Goal: Use online tool/utility: Utilize a website feature to perform a specific function

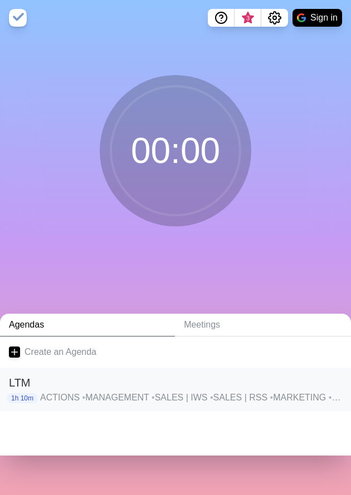
click at [62, 357] on h2 "LTM" at bounding box center [175, 383] width 333 height 17
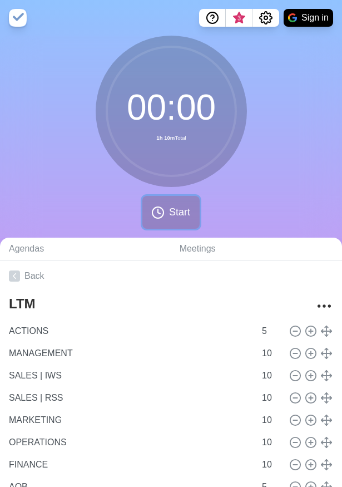
click at [168, 213] on button "Start" at bounding box center [170, 212] width 57 height 33
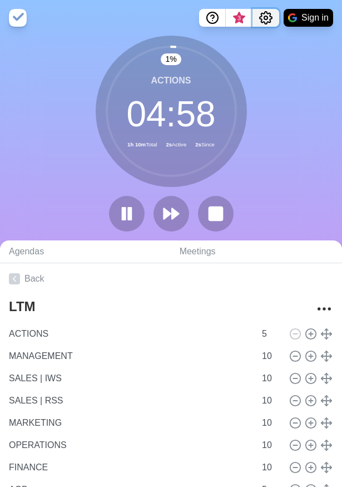
click at [264, 16] on circle "Settings" at bounding box center [265, 17] width 3 height 3
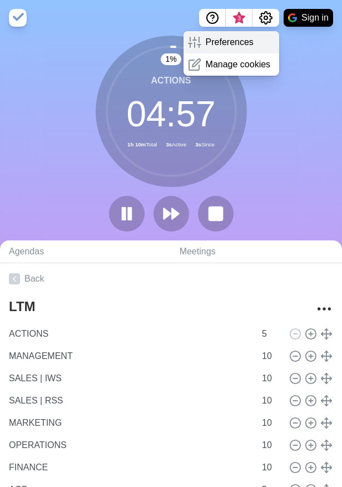
click at [228, 45] on p "Preferences" at bounding box center [230, 42] width 48 height 13
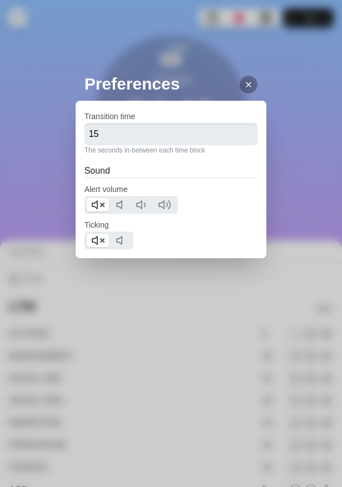
click at [247, 83] on div at bounding box center [249, 85] width 18 height 18
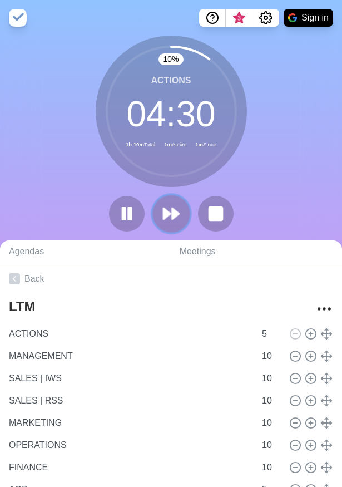
click at [163, 215] on icon at bounding box center [171, 213] width 19 height 19
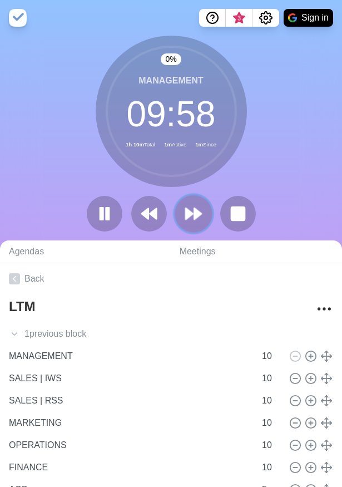
click at [190, 214] on polygon at bounding box center [189, 213] width 7 height 11
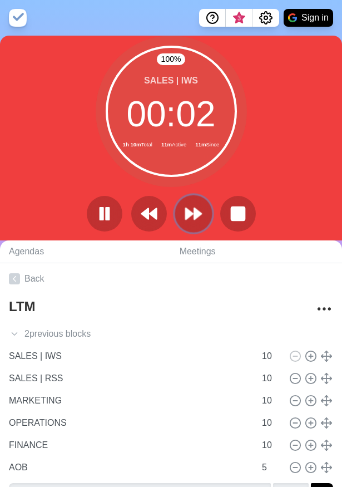
click at [188, 219] on icon at bounding box center [193, 213] width 19 height 19
